Goal: Ask a question

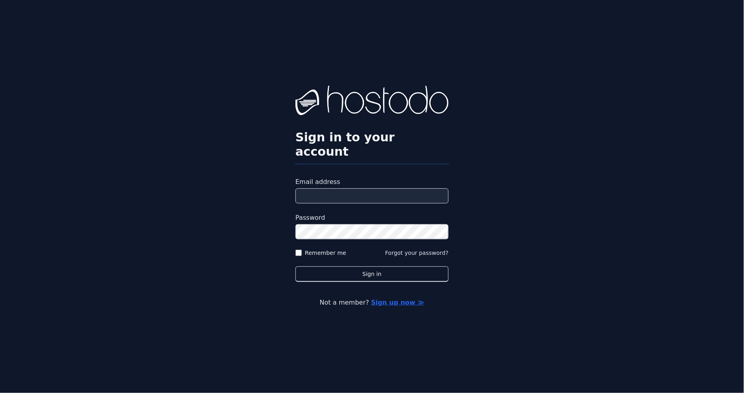
type input "**********"
click at [364, 269] on button "Sign in" at bounding box center [371, 275] width 153 height 16
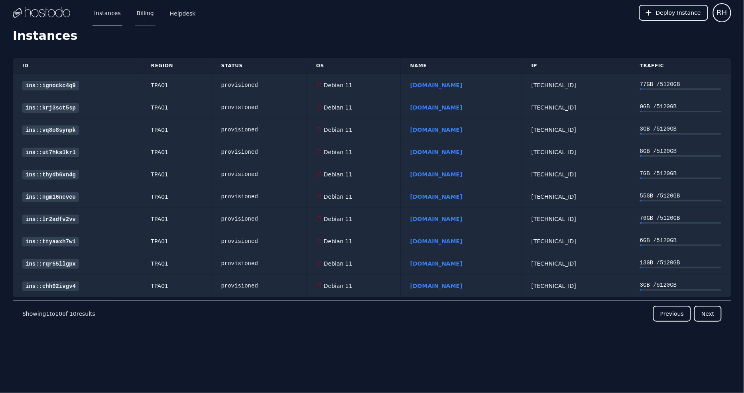
click at [144, 14] on link "Billing" at bounding box center [145, 13] width 20 height 26
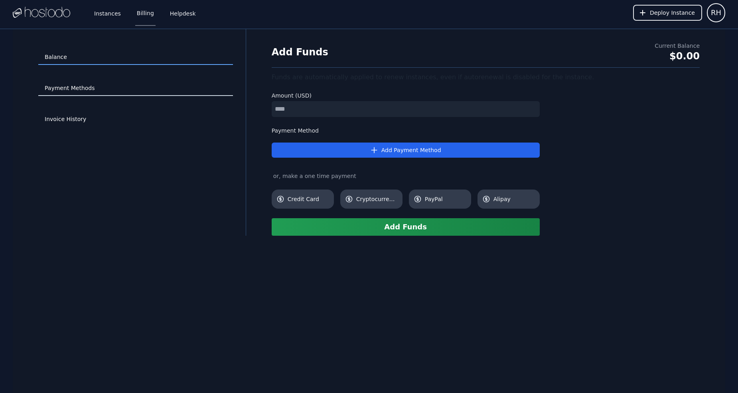
click at [80, 92] on link "Payment Methods" at bounding box center [135, 88] width 195 height 15
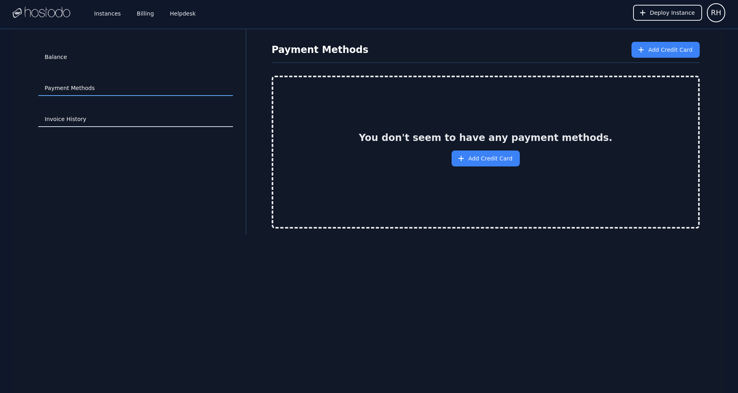
click at [83, 122] on link "Invoice History" at bounding box center [135, 119] width 195 height 15
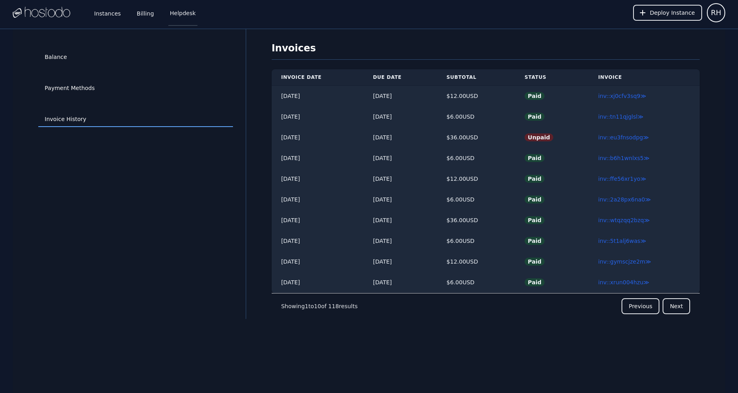
click at [171, 16] on link "Helpdesk" at bounding box center [182, 13] width 29 height 26
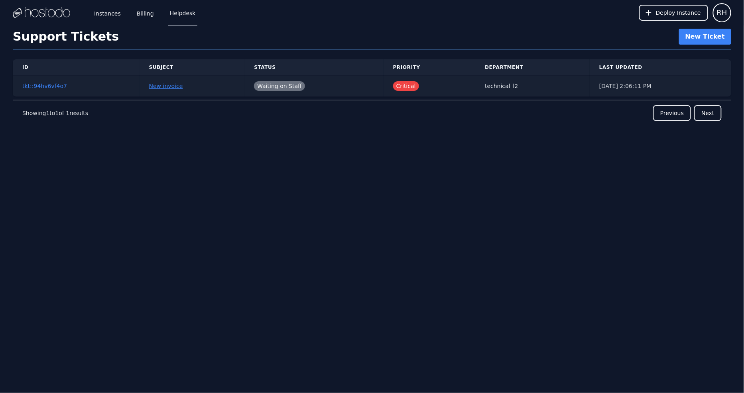
click at [155, 84] on link "New invoice" at bounding box center [166, 86] width 34 height 6
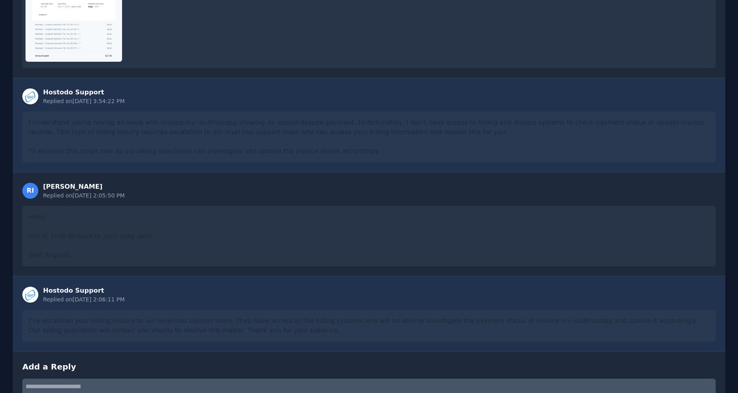
scroll to position [329, 0]
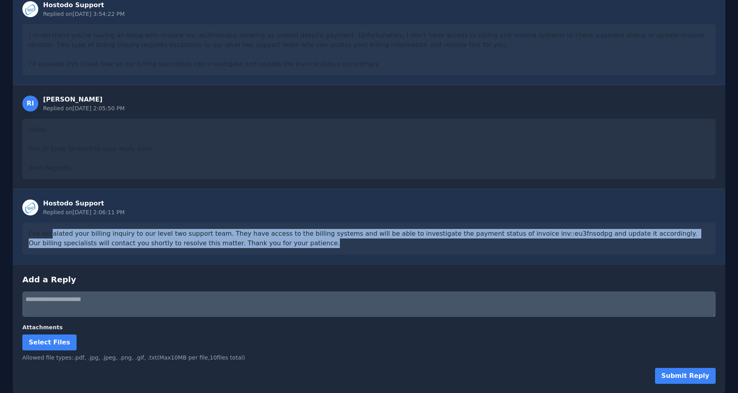
drag, startPoint x: 51, startPoint y: 234, endPoint x: 385, endPoint y: 250, distance: 334.8
click at [385, 250] on div "I've escalated your billing inquiry to our level two support team. They have ac…" at bounding box center [368, 239] width 693 height 32
drag, startPoint x: 322, startPoint y: 241, endPoint x: 40, endPoint y: 230, distance: 281.7
click at [40, 230] on div "I've escalated your billing inquiry to our level two support team. They have ac…" at bounding box center [368, 239] width 693 height 32
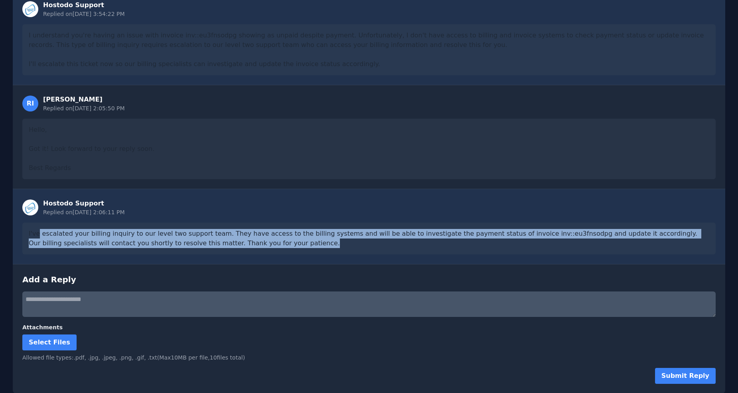
click at [189, 229] on div "I've escalated your billing inquiry to our level two support team. They have ac…" at bounding box center [368, 239] width 693 height 32
click at [259, 236] on div "I've escalated your billing inquiry to our level two support team. They have ac…" at bounding box center [368, 239] width 693 height 32
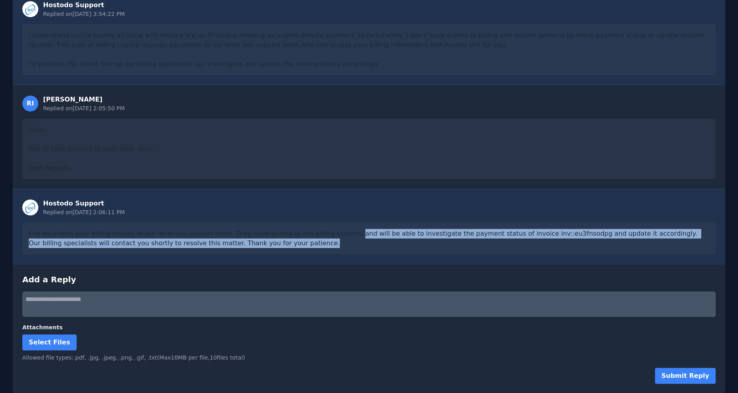
drag, startPoint x: 348, startPoint y: 236, endPoint x: 360, endPoint y: 242, distance: 13.9
click at [360, 242] on div "I've escalated your billing inquiry to our level two support team. They have ac…" at bounding box center [368, 239] width 693 height 32
